Goal: Find specific page/section: Find specific page/section

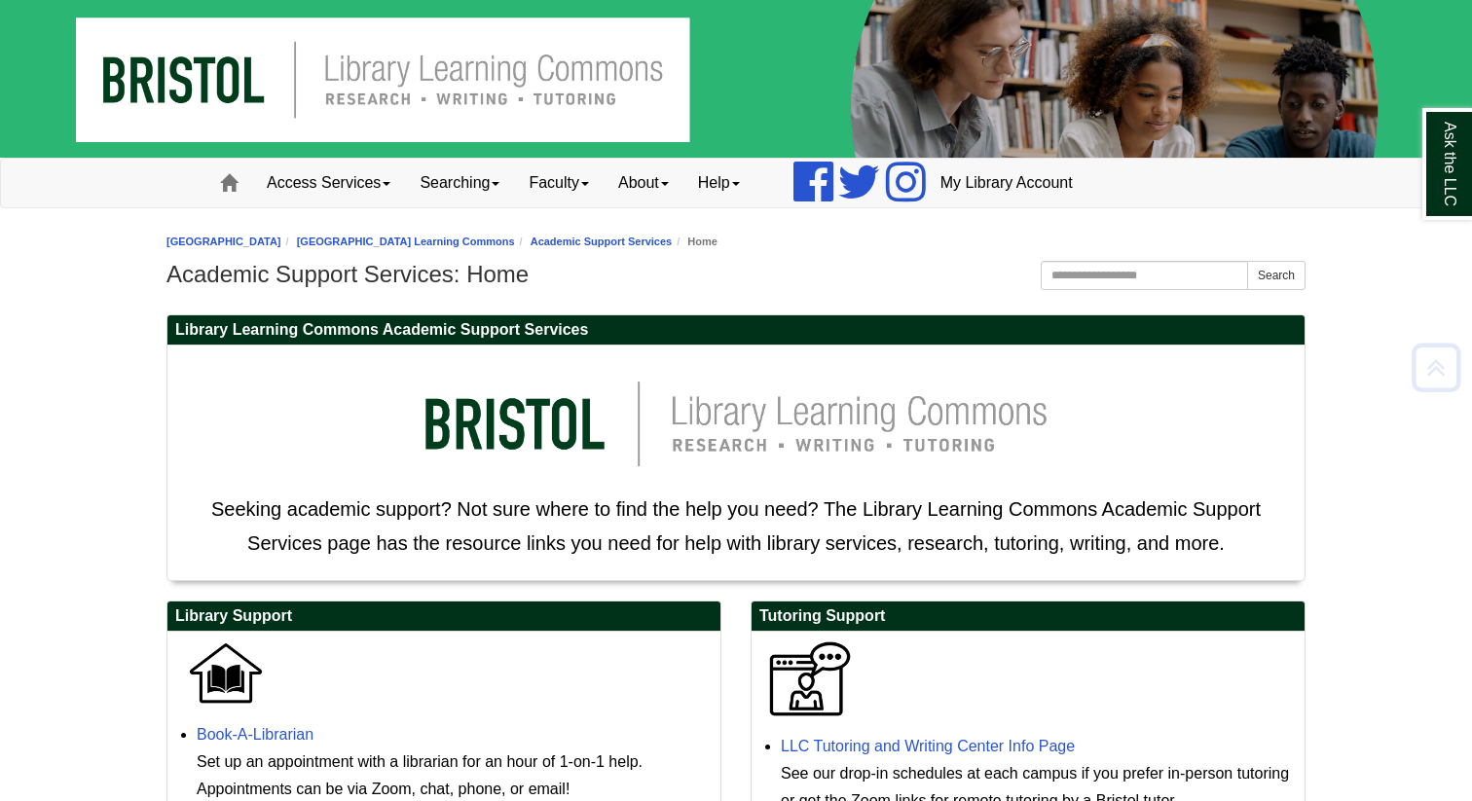
scroll to position [602, 0]
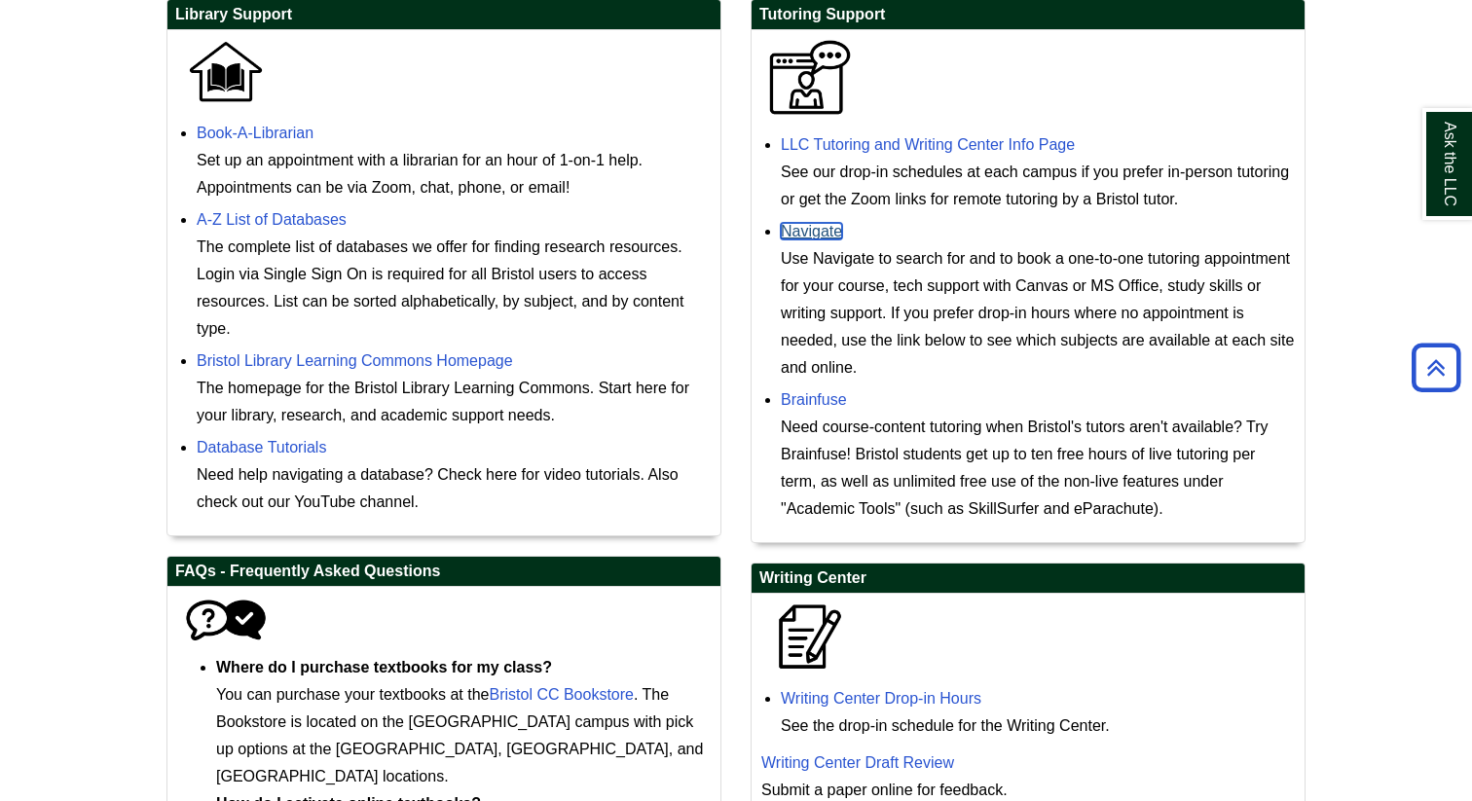
click at [831, 239] on link "Navigate" at bounding box center [811, 231] width 61 height 17
click at [838, 257] on div "Use Navigate to search for and to book a one-to-one tutoring appointment for yo…" at bounding box center [1038, 313] width 514 height 136
click at [832, 235] on link "Navigate" at bounding box center [811, 231] width 61 height 17
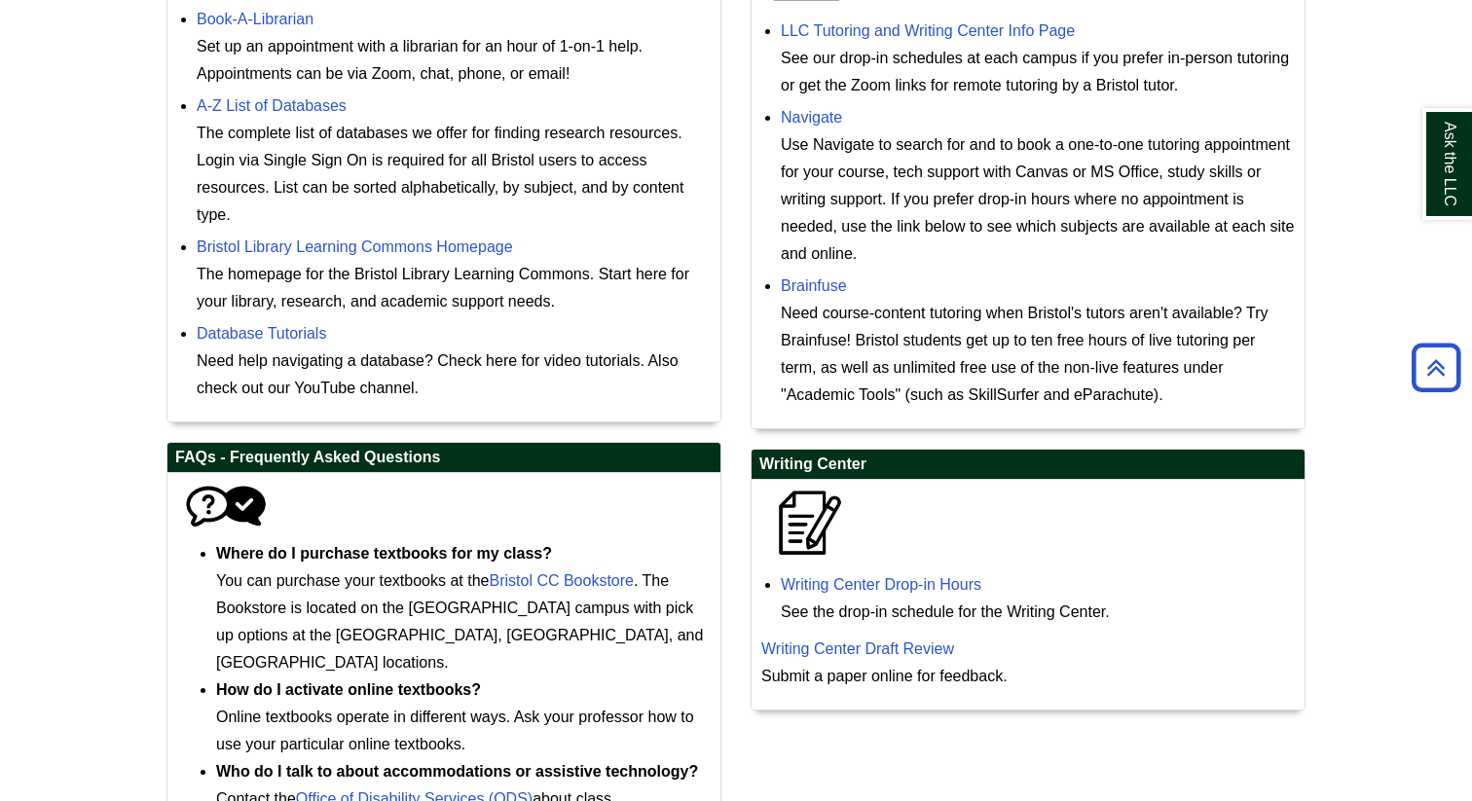
scroll to position [720, 0]
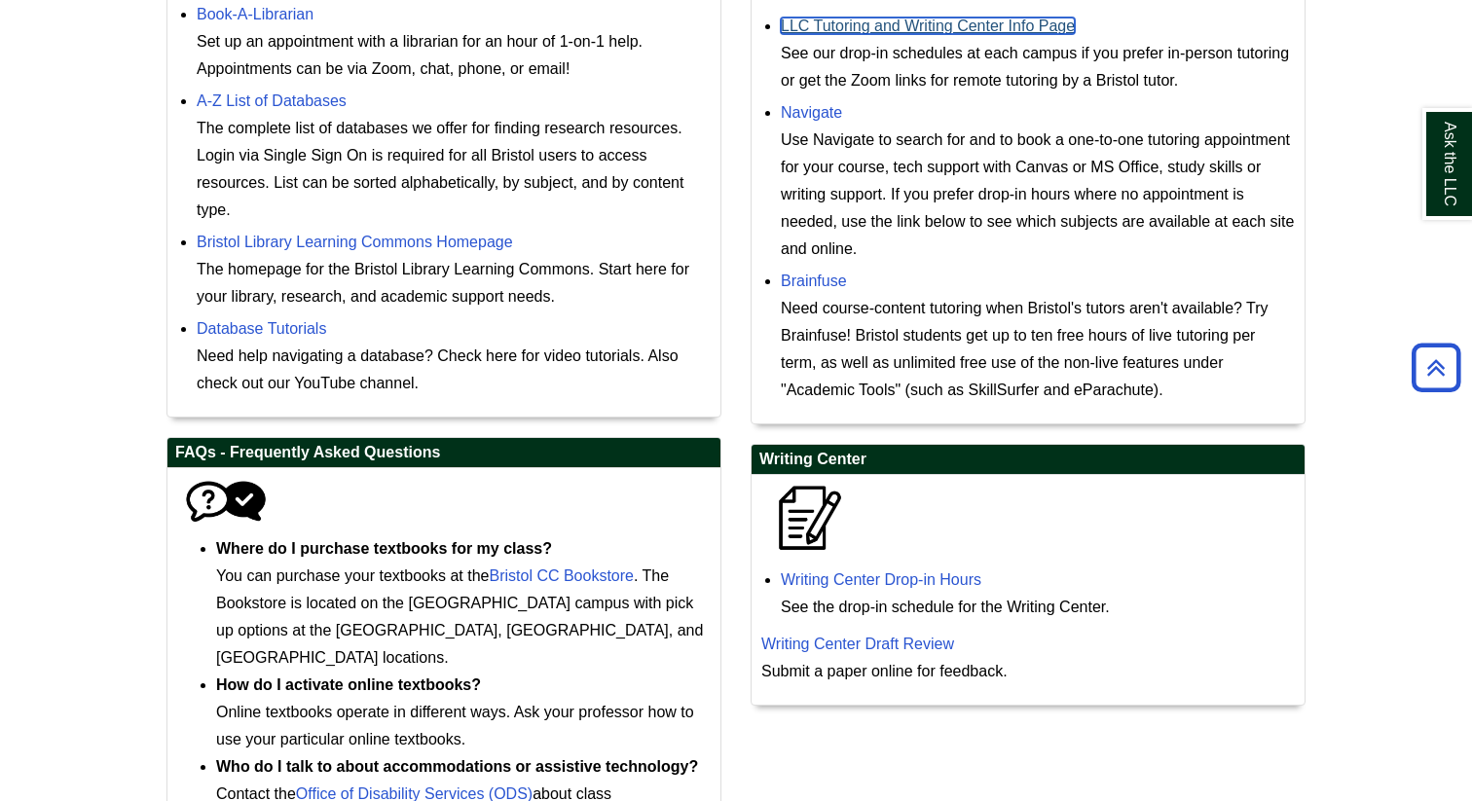
click at [1023, 29] on link "LLC Tutoring and Writing Center Info Page" at bounding box center [928, 26] width 294 height 17
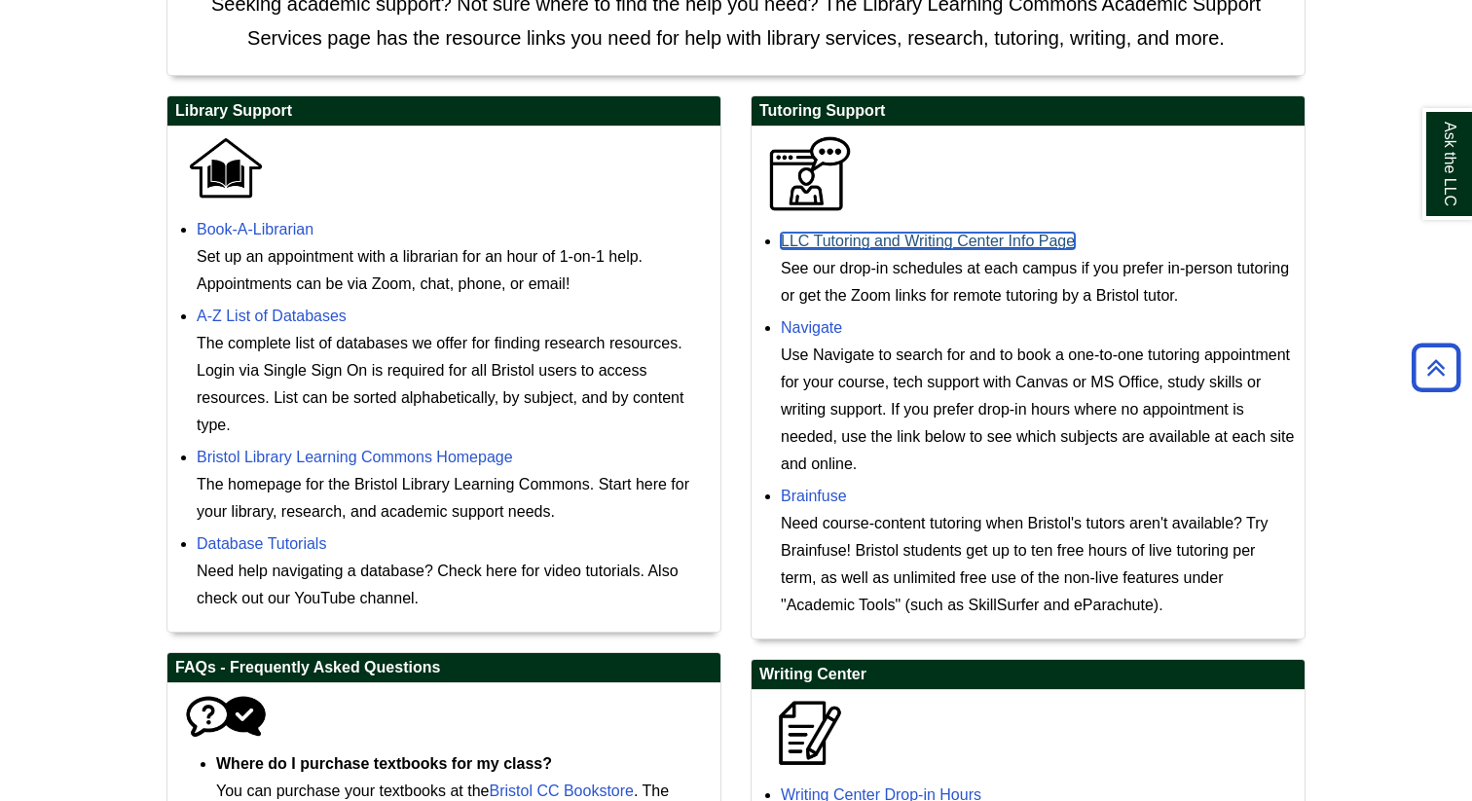
scroll to position [491, 0]
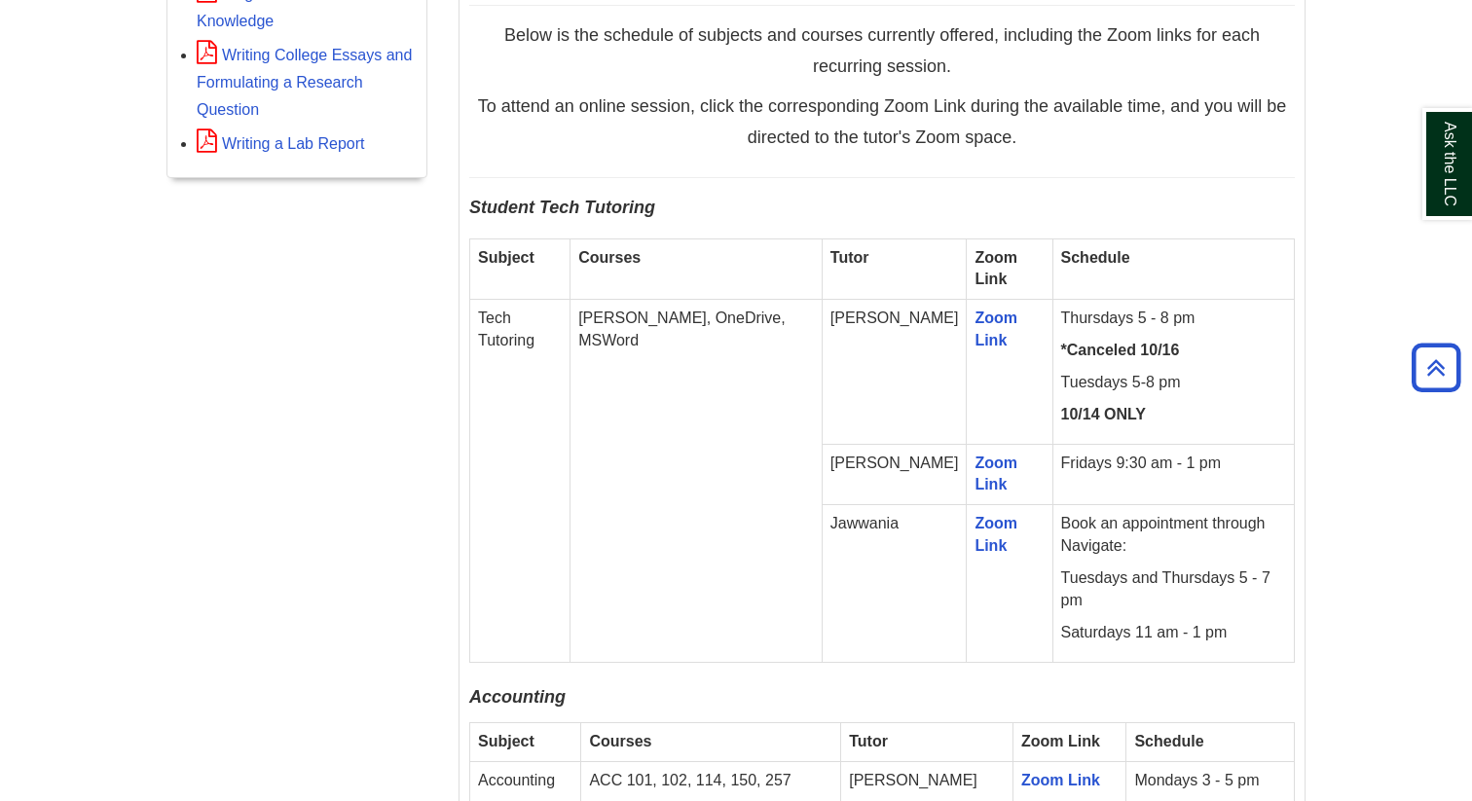
scroll to position [1053, 0]
